Goal: Task Accomplishment & Management: Complete application form

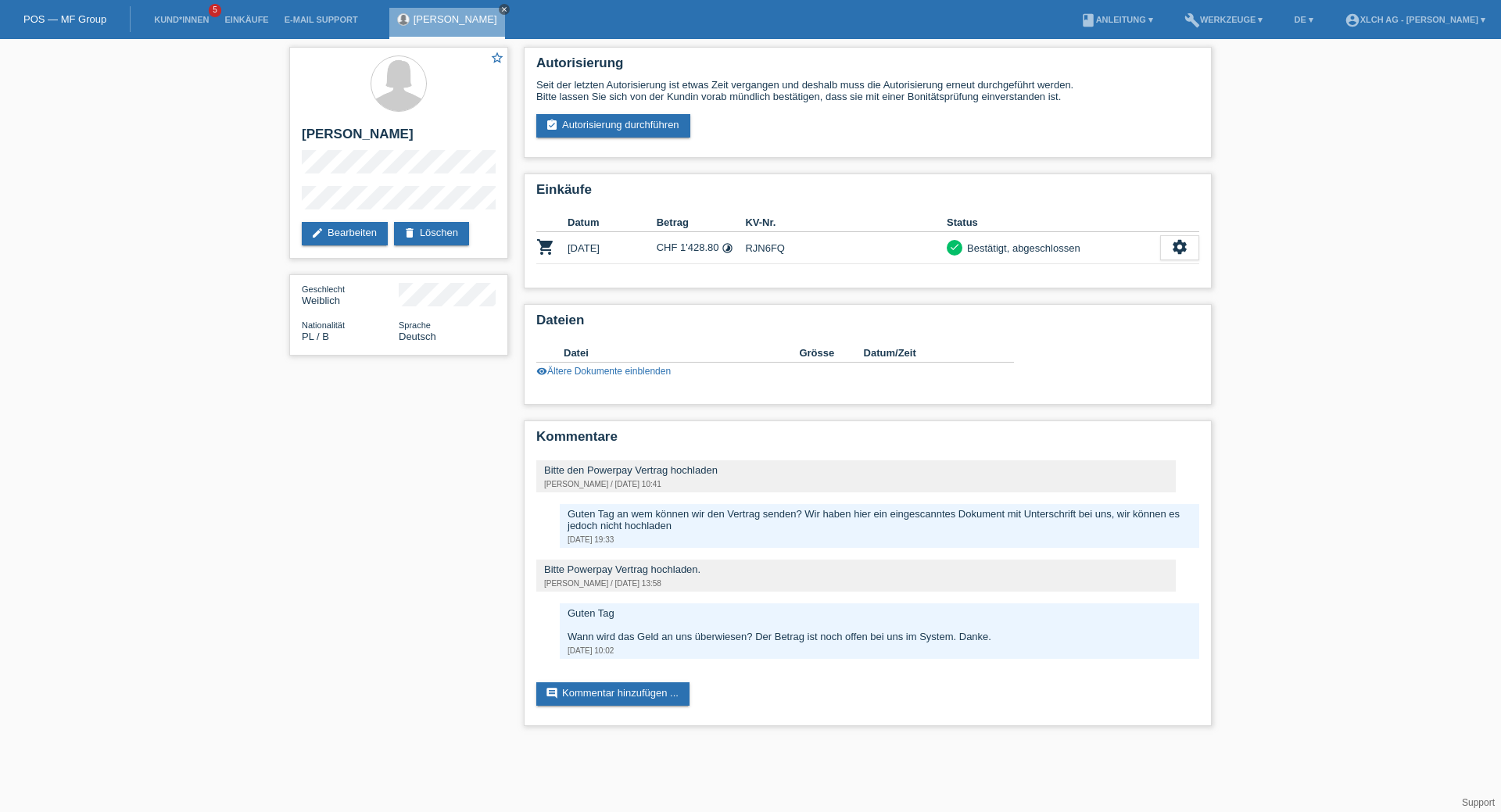
click at [500, 7] on icon "close" at bounding box center [503, 9] width 8 height 8
click at [197, 18] on link "Kund*innen" at bounding box center [182, 19] width 70 height 9
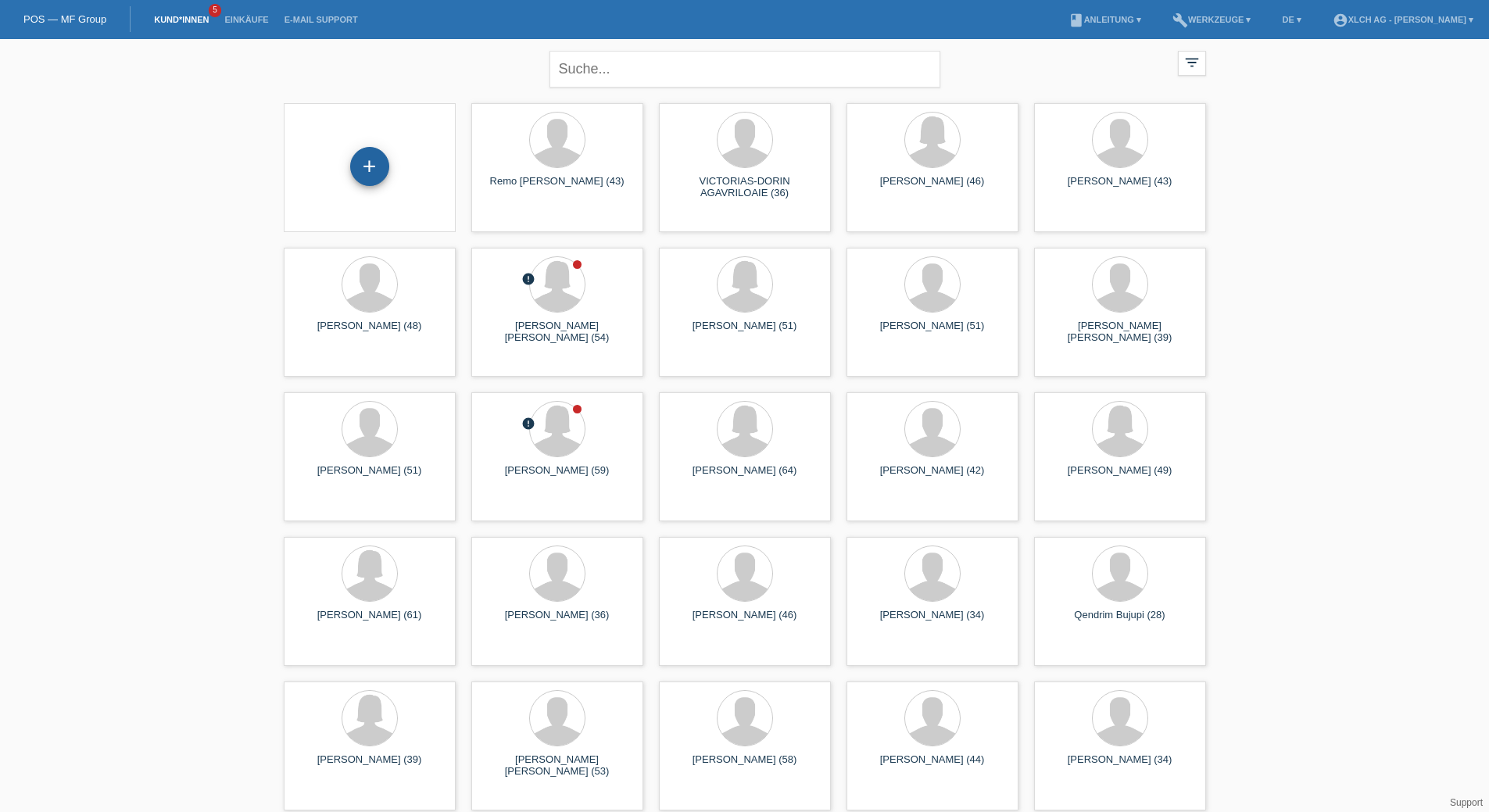
click at [379, 175] on div "+" at bounding box center [369, 166] width 39 height 39
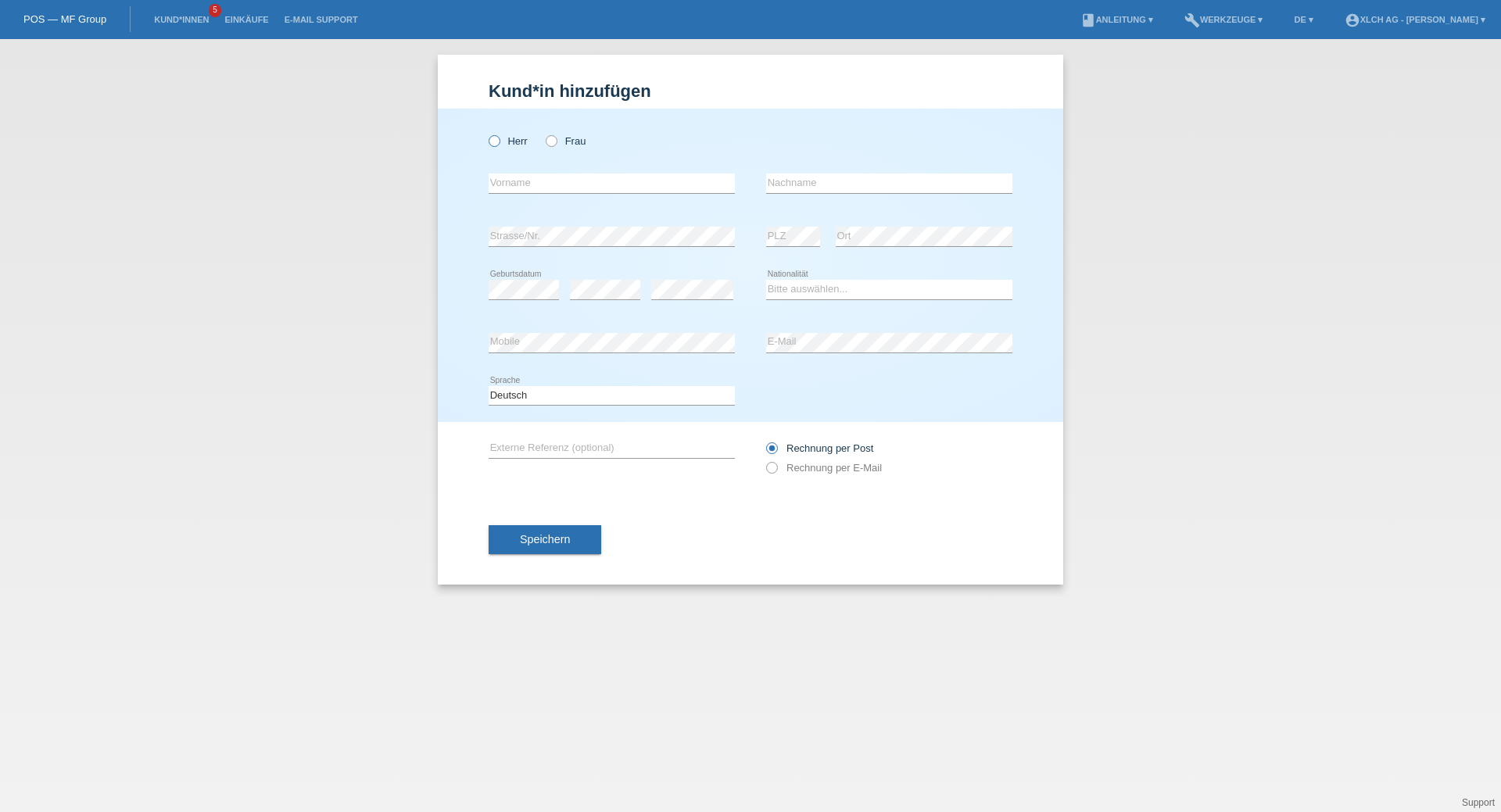
click at [486, 133] on icon at bounding box center [486, 133] width 0 height 0
click at [496, 143] on input "Herr" at bounding box center [493, 140] width 10 height 10
radio input "true"
click at [524, 179] on input "text" at bounding box center [611, 182] width 246 height 19
type input "V"
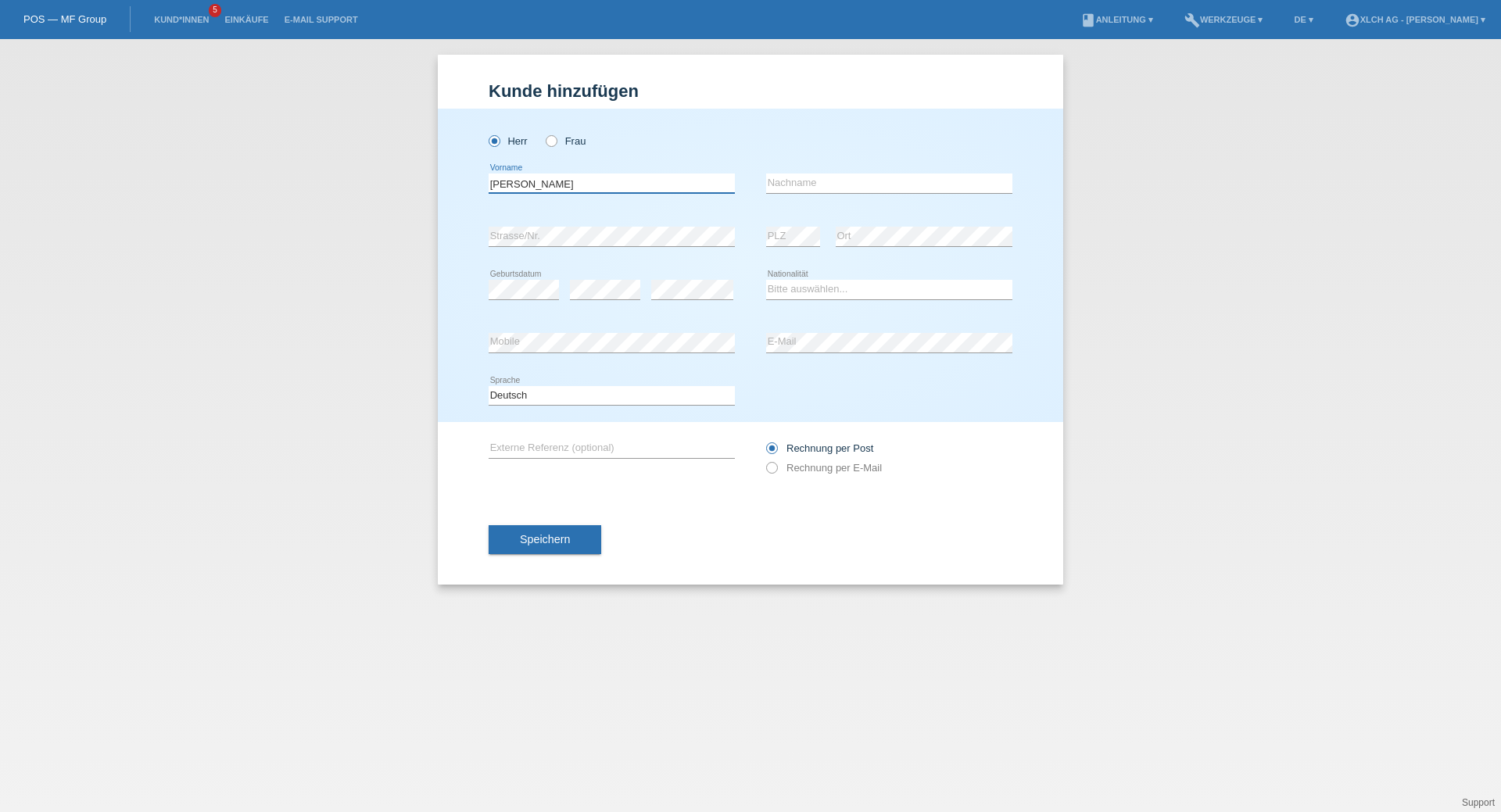
type input "[PERSON_NAME]"
click at [777, 183] on input "text" at bounding box center [890, 182] width 246 height 19
type input "[PERSON_NAME]"
click at [829, 289] on select "Bitte auswählen... Schweiz Deutschland Liechtenstein Österreich ------------ Af…" at bounding box center [890, 289] width 246 height 18
select select "DE"
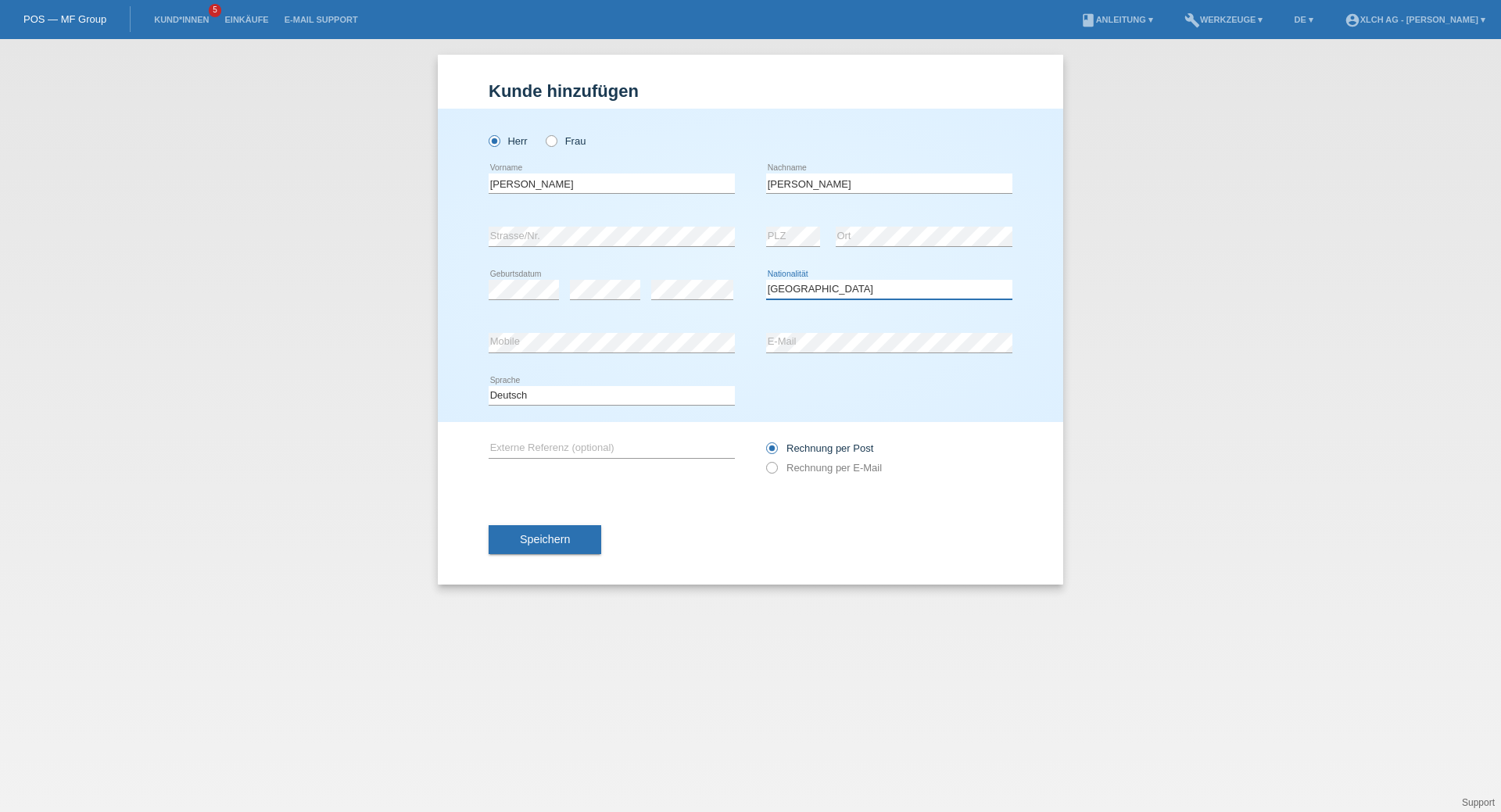
click at [766, 280] on select "Bitte auswählen... Schweiz Deutschland Liechtenstein Österreich ------------ Af…" at bounding box center [890, 289] width 246 height 18
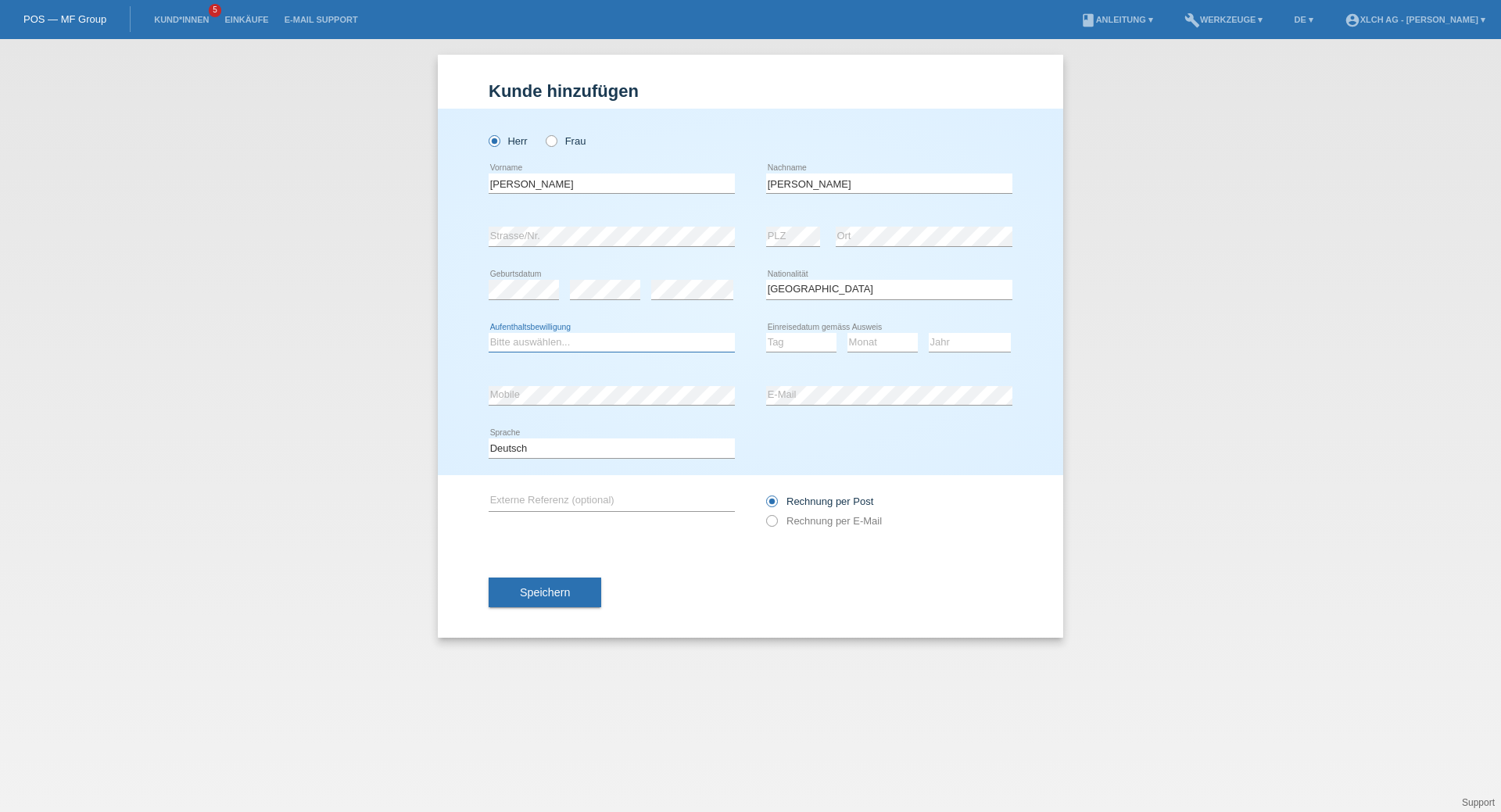
click at [678, 336] on select "Bitte auswählen... C B B - Flüchtlingsstatus Andere" at bounding box center [611, 342] width 246 height 18
select select "B"
click at [488, 333] on select "Bitte auswählen... C B B - Flüchtlingsstatus Andere" at bounding box center [611, 342] width 246 height 18
click at [770, 337] on select "Tag 01 02 03 04 05 06 07 08 09 10 11" at bounding box center [802, 342] width 70 height 18
select select "01"
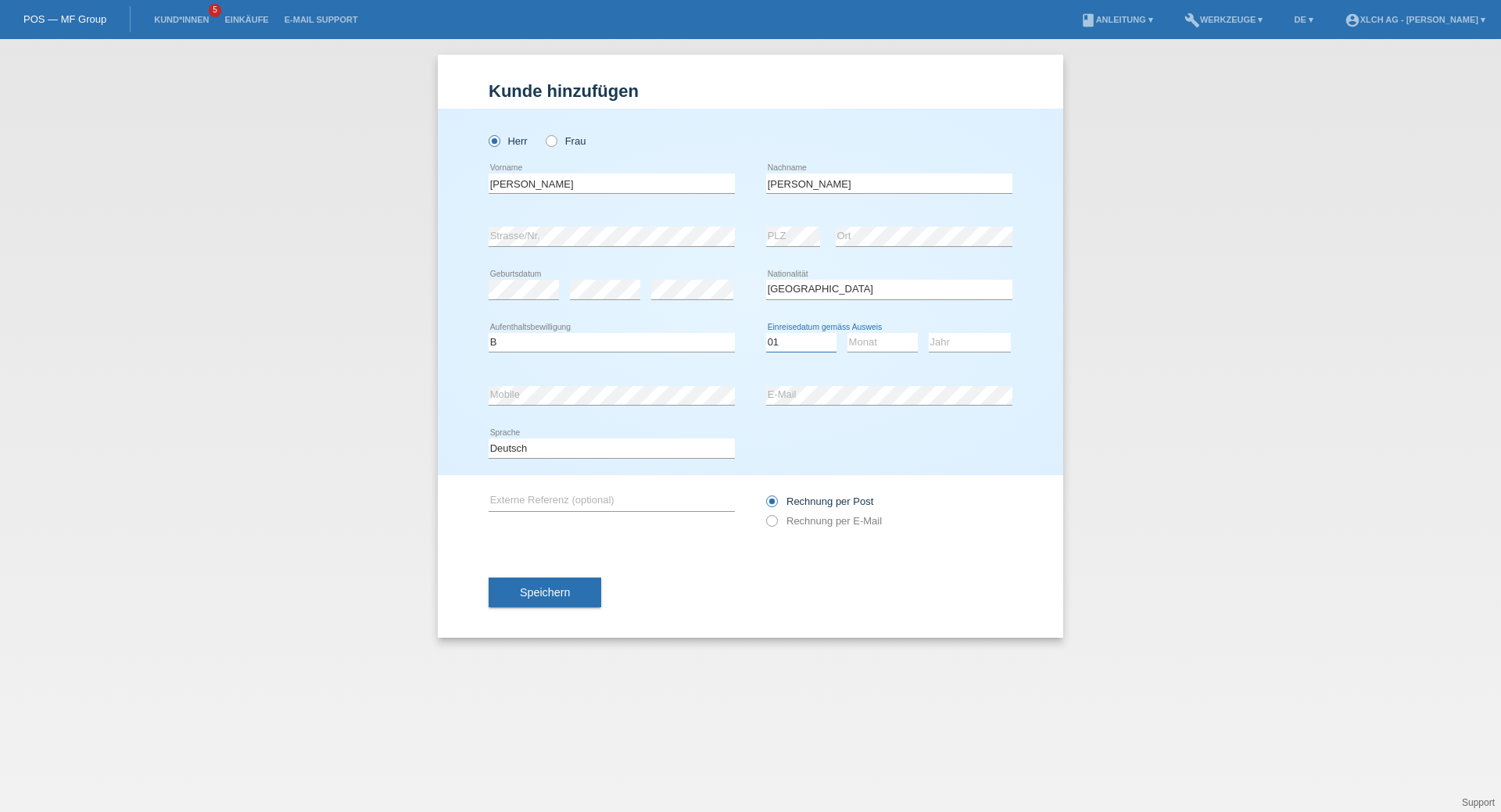
click at [766, 333] on select "Tag 01 02 03 04 05 06 07 08 09 10 11" at bounding box center [802, 342] width 70 height 18
click at [854, 345] on select "Monat 01 02 03 04 05 06 07 08 09 10 11" at bounding box center [883, 342] width 70 height 18
select select "12"
click at [848, 333] on select "Monat 01 02 03 04 05 06 07 08 09 10 11" at bounding box center [883, 342] width 70 height 18
click at [960, 339] on select "Jahr 2025 2024 2023 2022 2021 2020 2019 2018 2017 2016 2015 2014 2013 2012 2011…" at bounding box center [970, 342] width 82 height 18
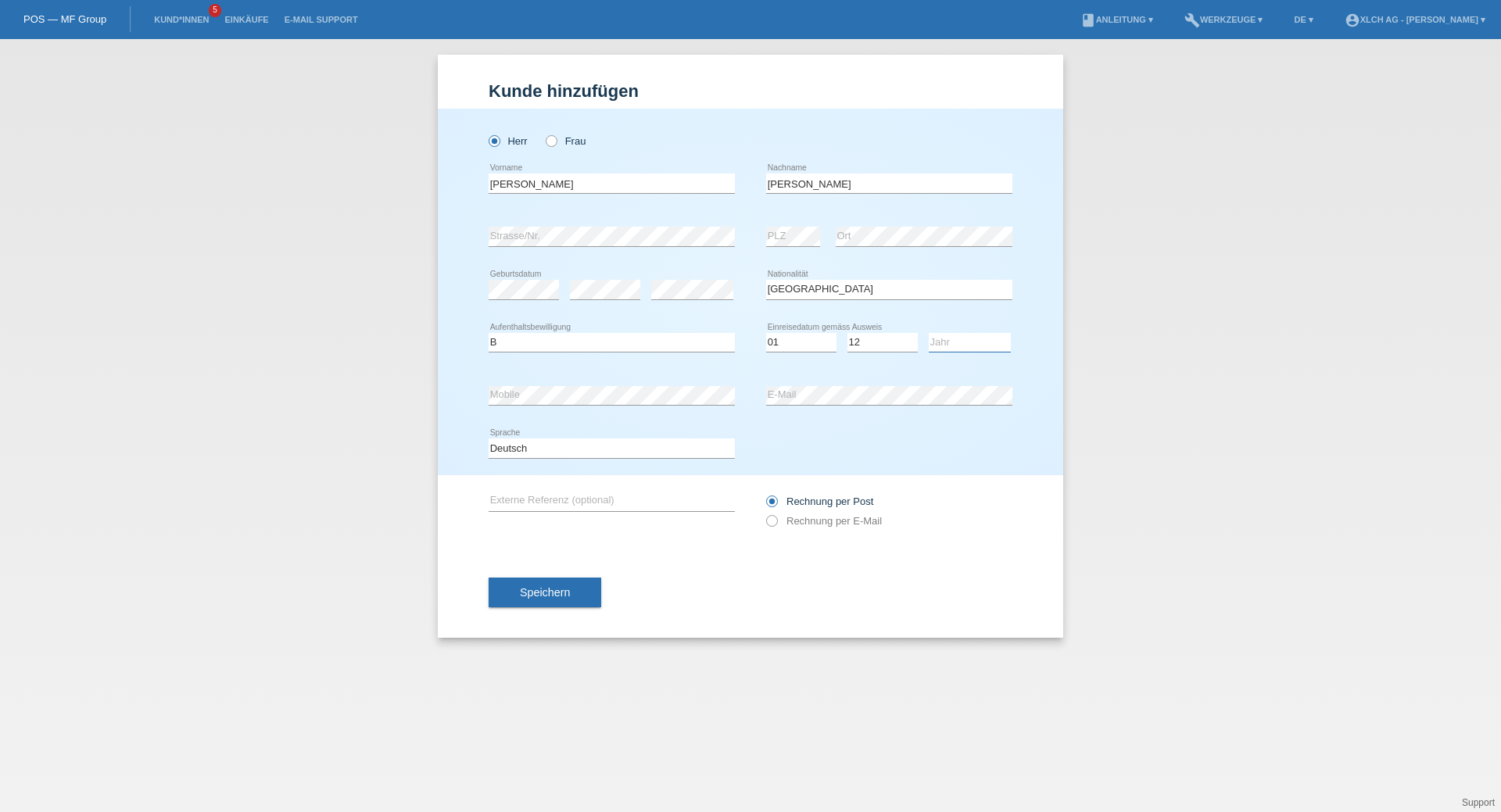
click at [929, 333] on select "Jahr 2025 2024 2023 2022 2021 2020 2019 2018 2017 2016 2015 2014 2013 2012 2011…" at bounding box center [970, 342] width 82 height 18
click at [935, 341] on select "Jahr 2025 2024 2023 2022 2021 2020 2019 2018 2017 2016 2015 2014 2013 2012 2011…" at bounding box center [970, 342] width 82 height 18
select select "2022"
click at [929, 333] on select "Jahr 2025 2024 2023 2022 2021 2020 2019 2018 2017 2016 2015 2014 2013 2012 2011…" at bounding box center [970, 342] width 82 height 18
click at [764, 512] on icon at bounding box center [764, 512] width 0 height 0
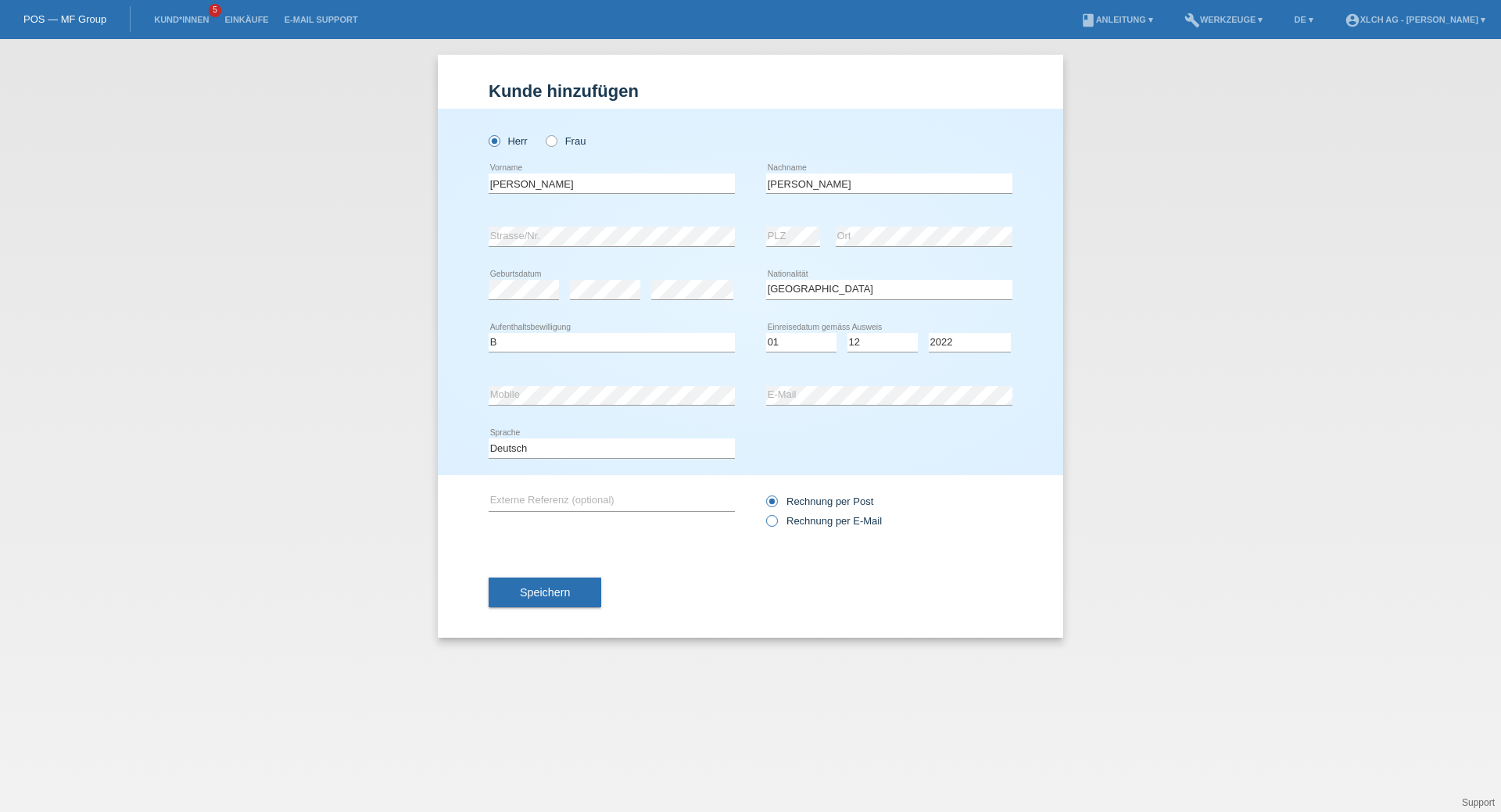
click at [772, 517] on input "Rechnung per E-Mail" at bounding box center [771, 524] width 10 height 19
radio input "true"
click at [574, 588] on button "Speichern" at bounding box center [544, 592] width 112 height 29
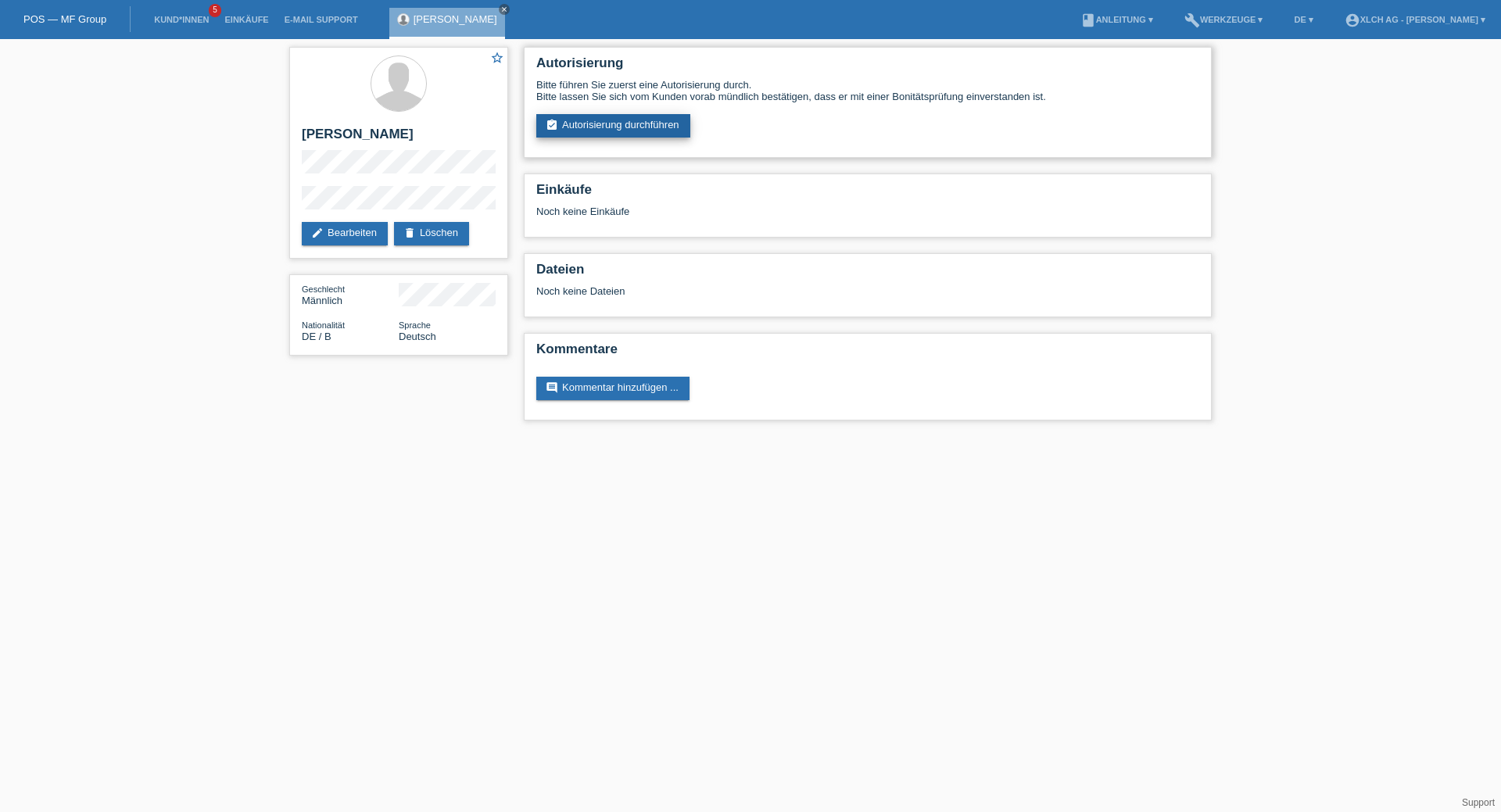
click at [663, 129] on link "assignment_turned_in Autorisierung durchführen" at bounding box center [613, 126] width 154 height 23
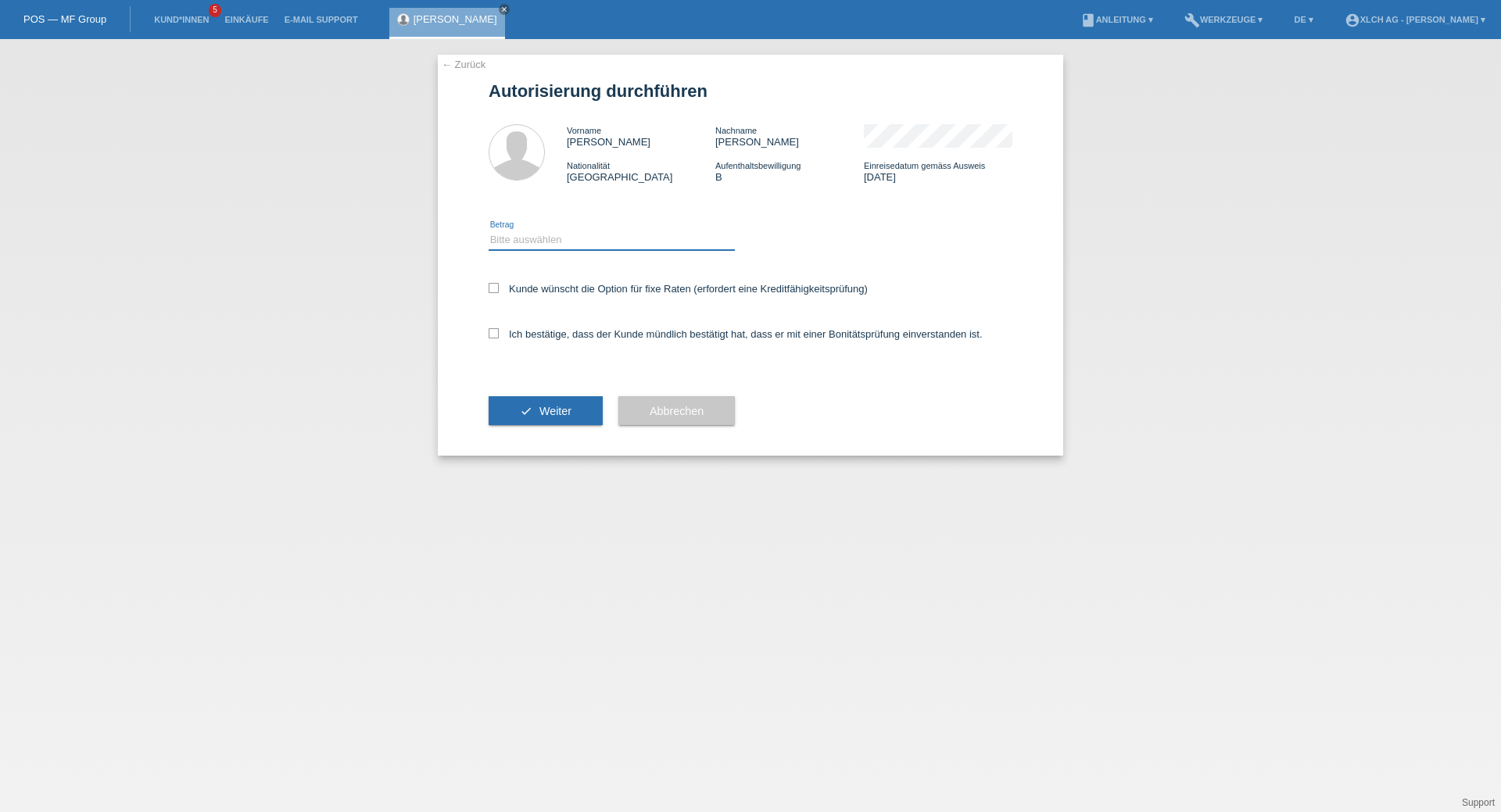
click at [544, 239] on select "Bitte auswählen CHF 1.00 - CHF 499.00 CHF 500.00 - CHF 1'999.00 CHF 2'000.00 - …" at bounding box center [611, 239] width 246 height 18
select select "2"
click at [488, 230] on select "Bitte auswählen CHF 1.00 - CHF 499.00 CHF 500.00 - CHF 1'999.00 CHF 2'000.00 - …" at bounding box center [611, 239] width 246 height 18
click at [498, 331] on icon at bounding box center [493, 333] width 10 height 10
click at [498, 331] on input "Ich bestätige, dass der Kunde mündlich bestätigt hat, dass er mit einer Bonität…" at bounding box center [493, 333] width 10 height 10
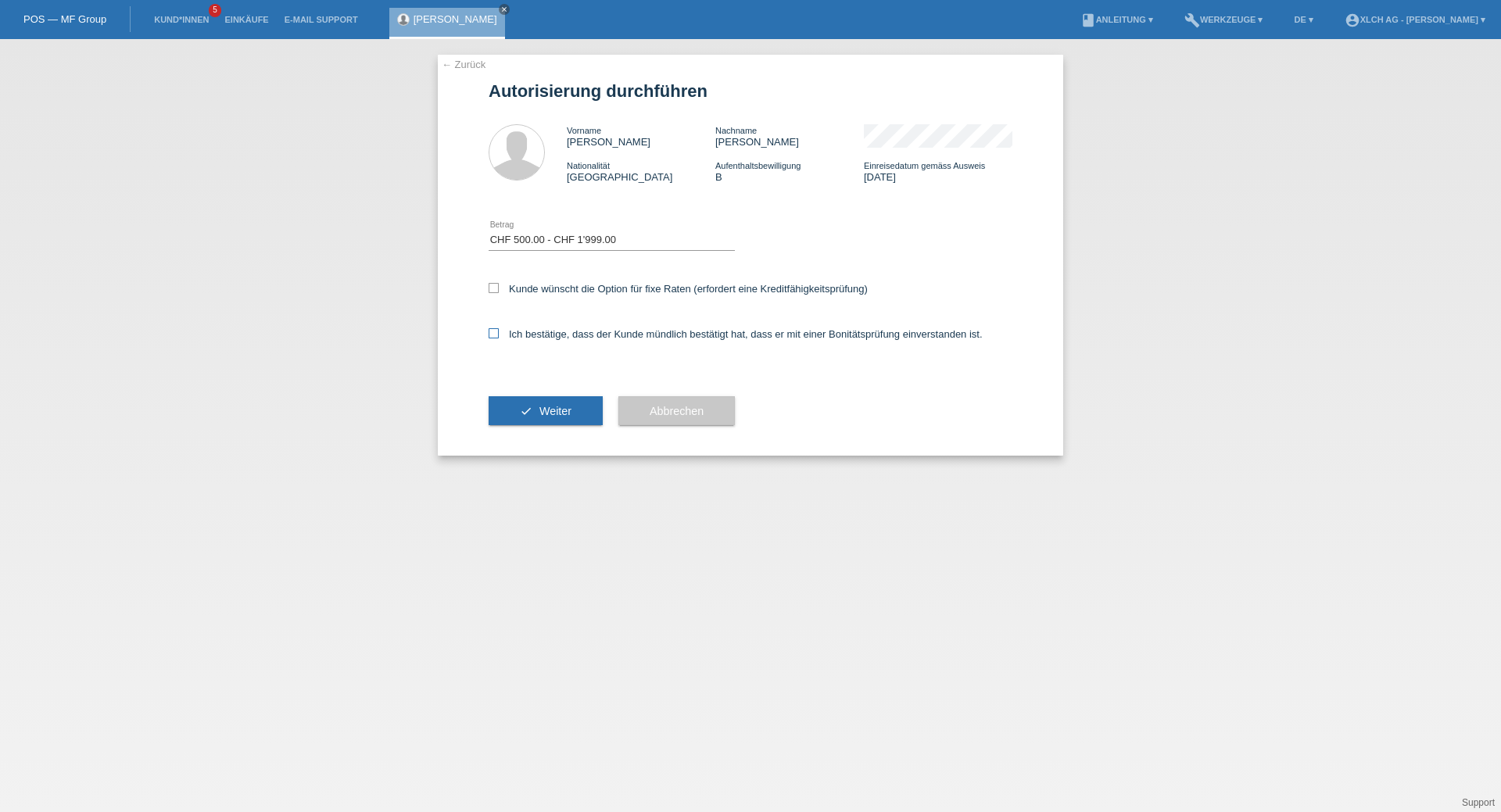
checkbox input "true"
click at [560, 412] on span "Weiter" at bounding box center [555, 410] width 32 height 13
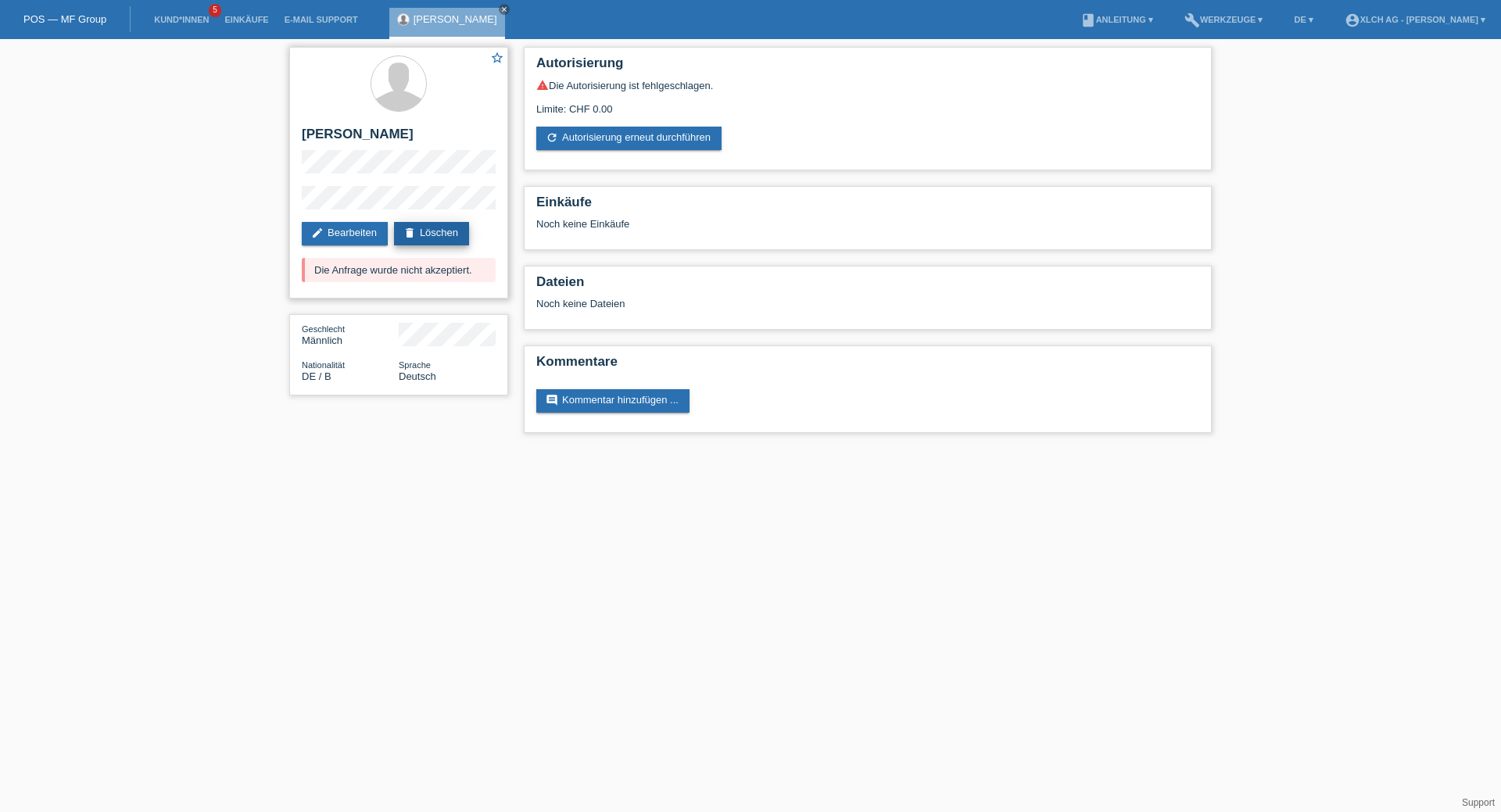
click at [464, 245] on link "delete Löschen" at bounding box center [431, 234] width 75 height 23
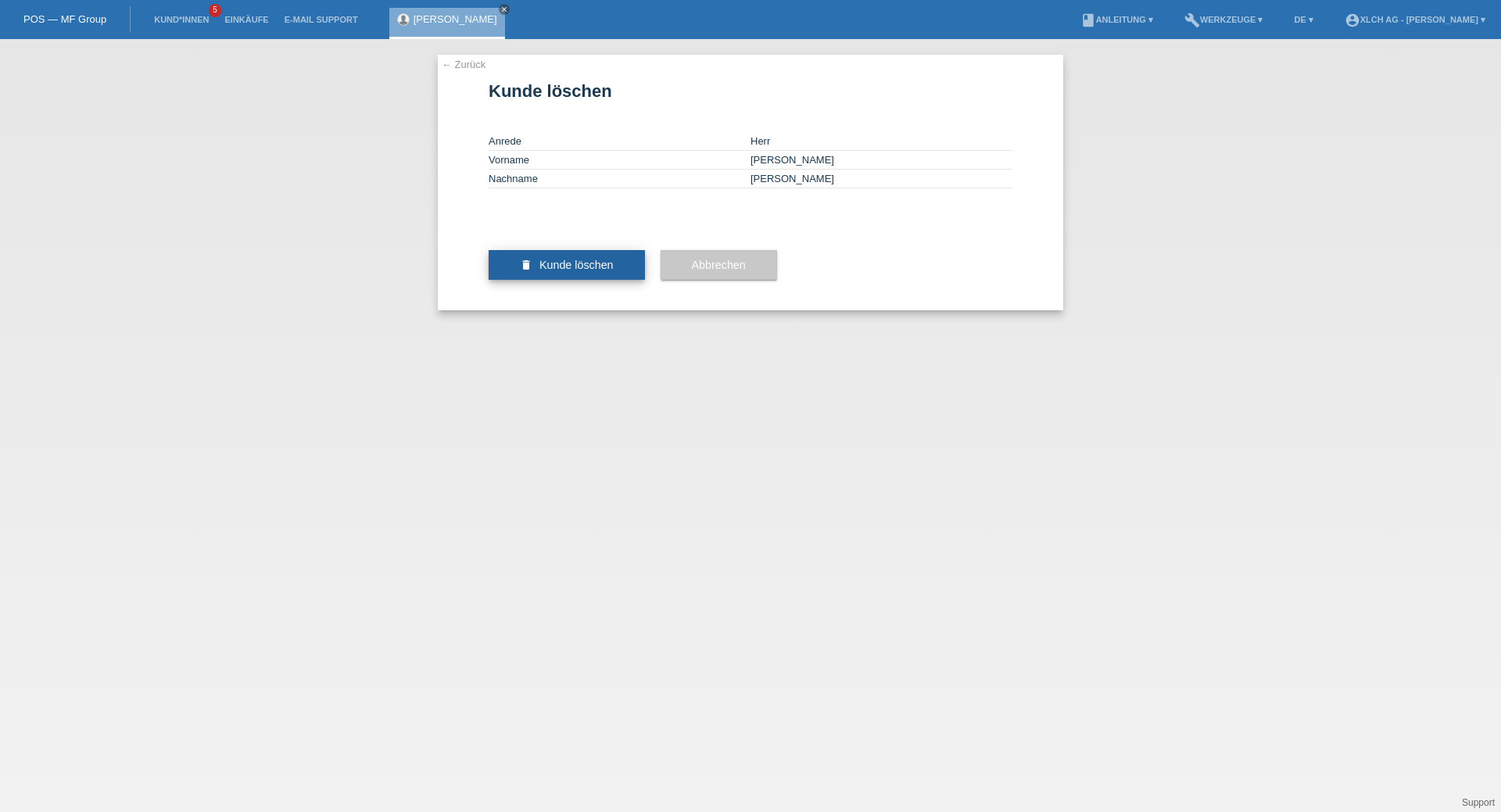
click at [591, 280] on button "delete Kunde löschen" at bounding box center [566, 265] width 157 height 29
